Goal: Find specific page/section: Find specific page/section

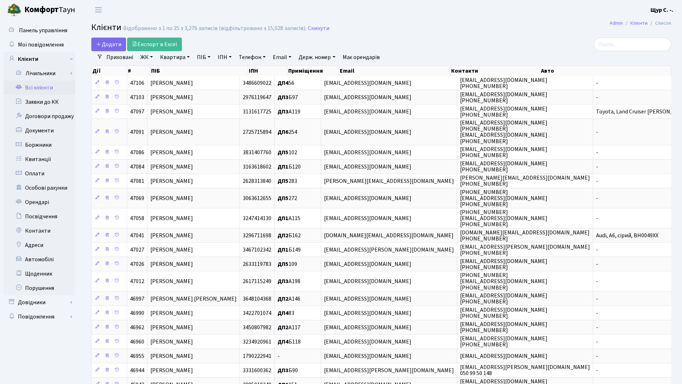
select select "25"
click at [170, 58] on link "Квартира" at bounding box center [174, 57] width 35 height 12
type input "267"
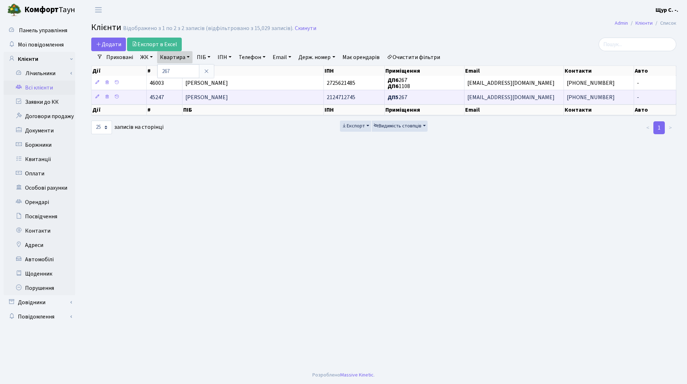
click at [209, 96] on span "Бірюліна Наталія Анатоліївна" at bounding box center [206, 97] width 43 height 8
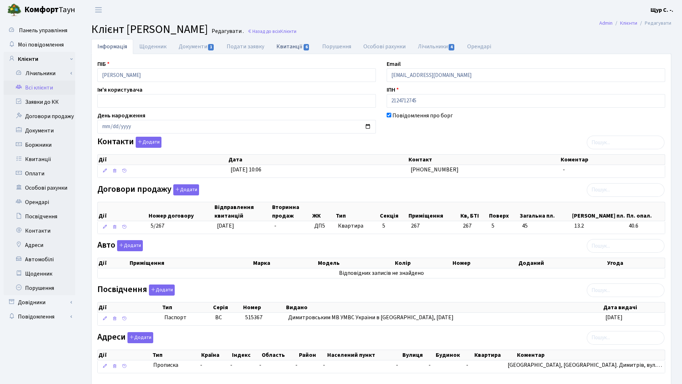
click at [286, 47] on link "Квитанції 6" at bounding box center [292, 46] width 45 height 15
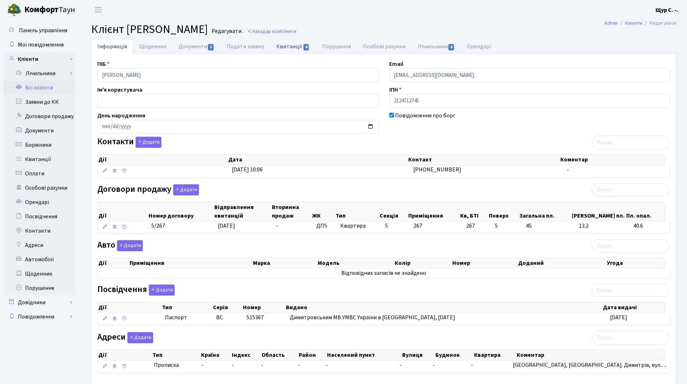
select select "25"
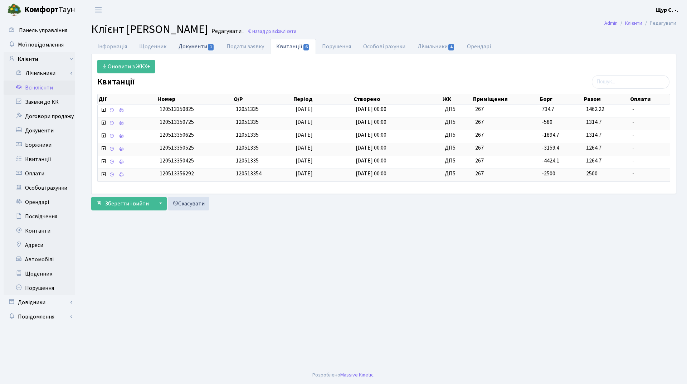
click at [188, 48] on link "Документи 1" at bounding box center [197, 46] width 48 height 15
select select "25"
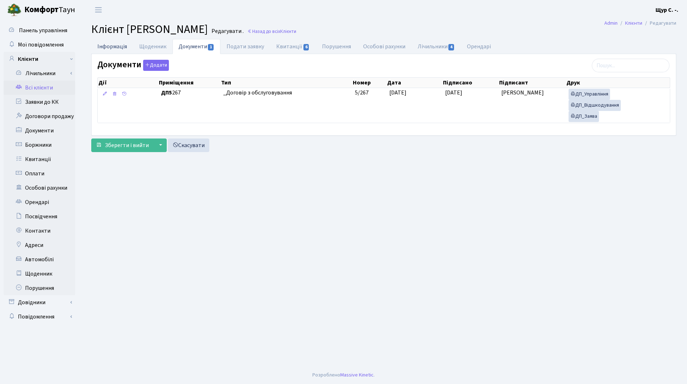
click at [115, 44] on link "Інформація" at bounding box center [112, 46] width 42 height 15
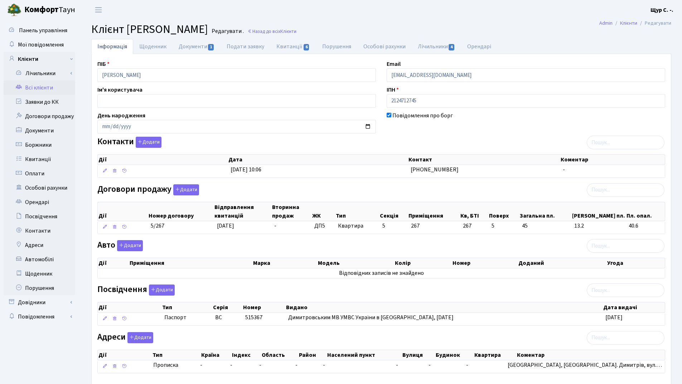
click at [40, 89] on link "Всі клієнти" at bounding box center [40, 88] width 72 height 14
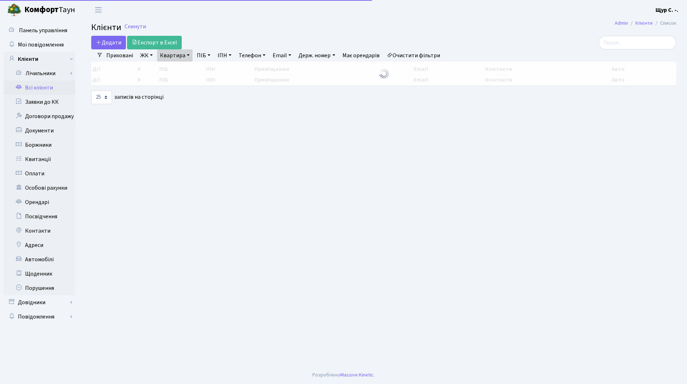
select select "25"
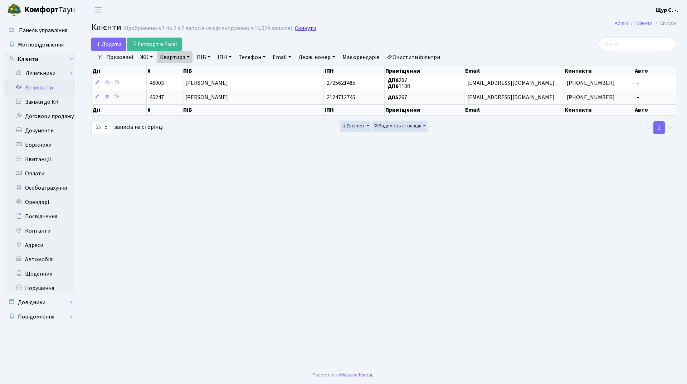
click at [300, 28] on link "Скинути" at bounding box center [305, 28] width 21 height 7
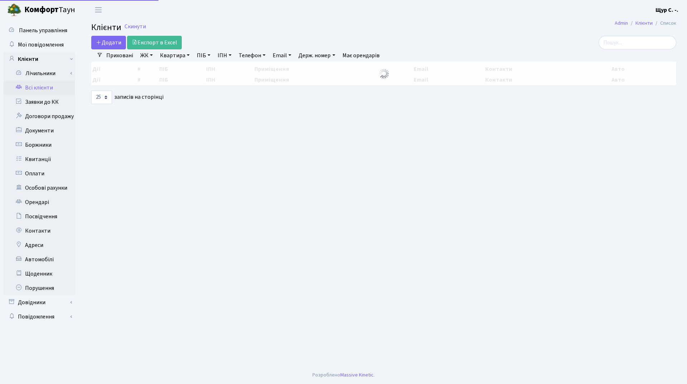
select select "25"
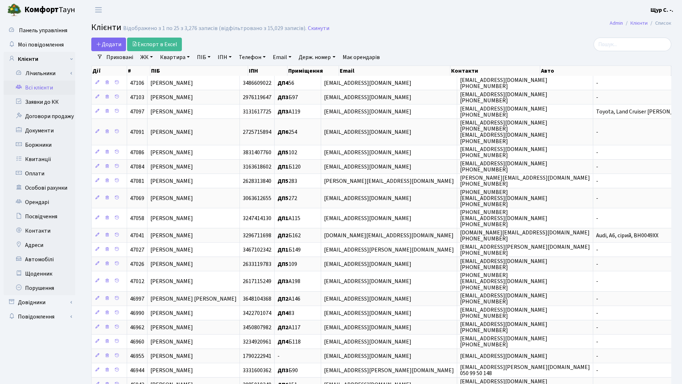
click at [252, 59] on link "Телефон" at bounding box center [252, 57] width 33 height 12
type input "0992064577"
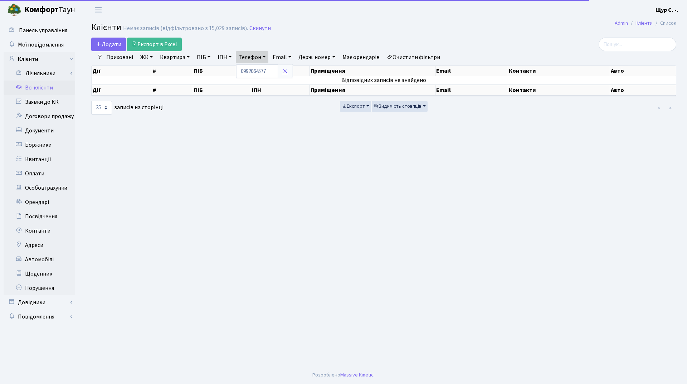
click at [285, 72] on icon at bounding box center [285, 71] width 6 height 6
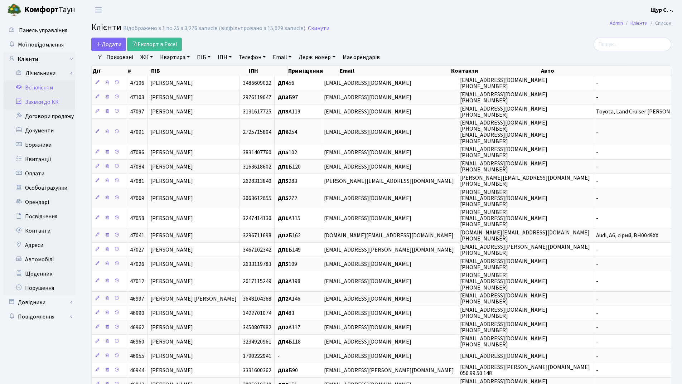
click at [49, 104] on link "Заявки до КК" at bounding box center [40, 102] width 72 height 14
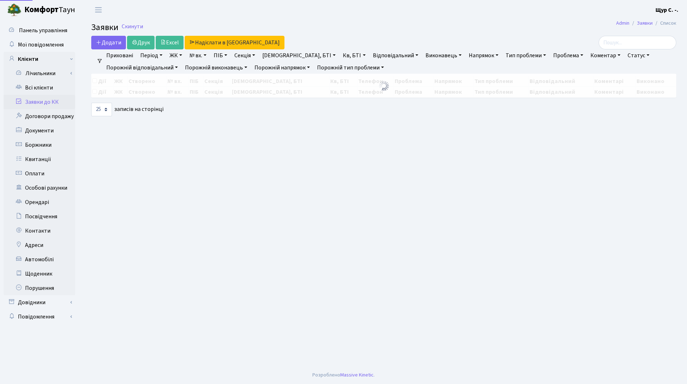
select select "25"
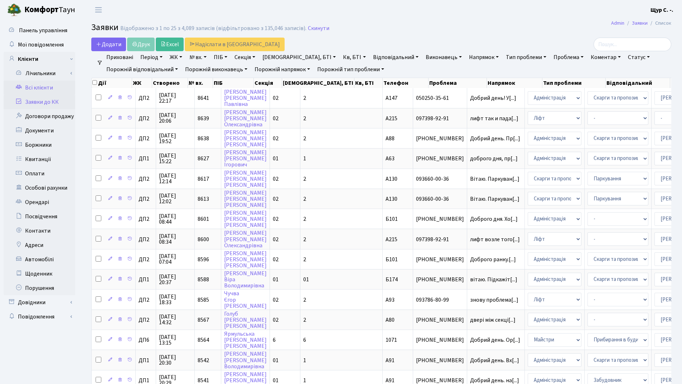
click at [31, 87] on link "Всі клієнти" at bounding box center [40, 88] width 72 height 14
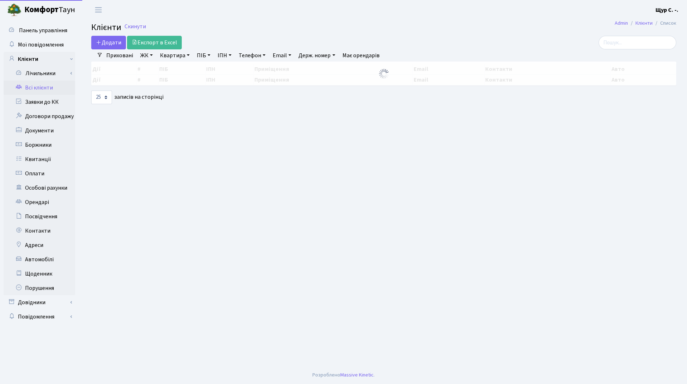
select select "25"
